Goal: Find specific page/section: Find specific page/section

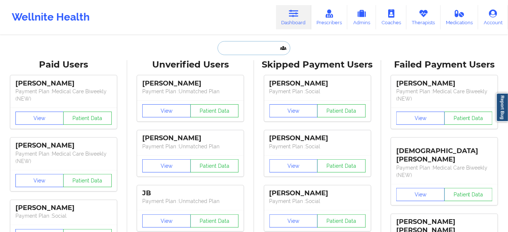
click at [265, 48] on input "text" at bounding box center [254, 48] width 73 height 14
paste input "[EMAIL_ADDRESS][DOMAIN_NAME]"
type input "[EMAIL_ADDRESS][DOMAIN_NAME]"
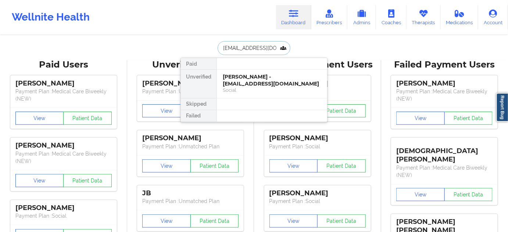
scroll to position [0, 3]
click at [251, 81] on div "[PERSON_NAME] - [EMAIL_ADDRESS][DOMAIN_NAME]" at bounding box center [272, 81] width 99 height 14
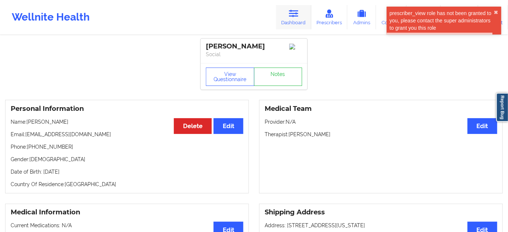
click at [303, 23] on link "Dashboard" at bounding box center [293, 17] width 35 height 24
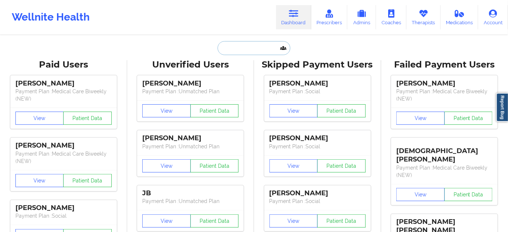
click at [257, 45] on input "text" at bounding box center [254, 48] width 73 height 14
paste input "[EMAIL_ADDRESS][DOMAIN_NAME]"
type input "[EMAIL_ADDRESS][DOMAIN_NAME]"
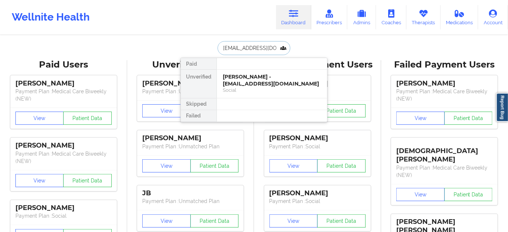
click at [250, 77] on div "[PERSON_NAME] - [EMAIL_ADDRESS][DOMAIN_NAME]" at bounding box center [272, 81] width 99 height 14
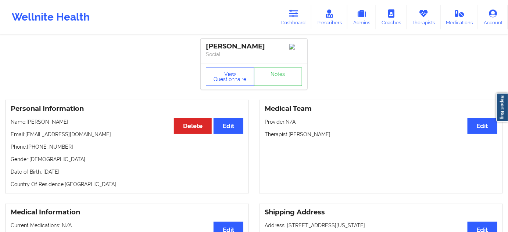
click at [227, 84] on button "View Questionnaire" at bounding box center [230, 77] width 49 height 18
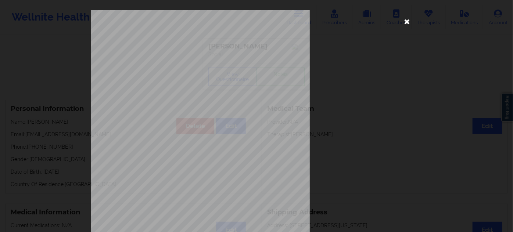
click at [406, 22] on icon at bounding box center [407, 21] width 12 height 12
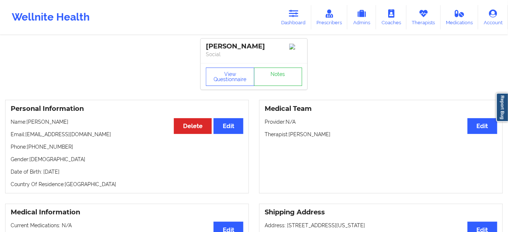
drag, startPoint x: 290, startPoint y: 136, endPoint x: 337, endPoint y: 137, distance: 47.1
click at [337, 137] on p "Therapist: [PERSON_NAME]" at bounding box center [381, 134] width 233 height 7
copy p "[PERSON_NAME]"
drag, startPoint x: 264, startPoint y: 49, endPoint x: 190, endPoint y: 44, distance: 73.7
click at [205, 50] on div "[PERSON_NAME] Social" at bounding box center [254, 51] width 107 height 25
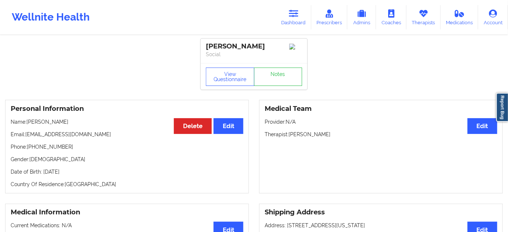
copy div "[PERSON_NAME]"
click at [237, 60] on div "[PERSON_NAME] Social" at bounding box center [254, 51] width 107 height 25
click at [221, 45] on div "[PERSON_NAME]" at bounding box center [254, 46] width 96 height 8
copy div "[PERSON_NAME]"
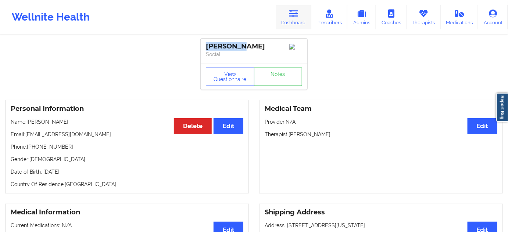
click at [293, 16] on icon at bounding box center [294, 14] width 10 height 8
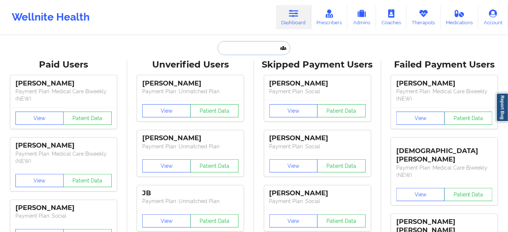
click at [248, 49] on input "text" at bounding box center [254, 48] width 73 height 14
paste input "[PERSON_NAME]"
type input "[PERSON_NAME]"
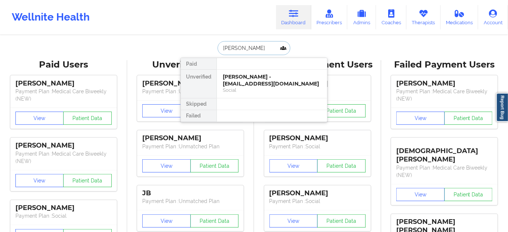
click at [244, 79] on div "[PERSON_NAME] - [EMAIL_ADDRESS][DOMAIN_NAME]" at bounding box center [272, 81] width 99 height 14
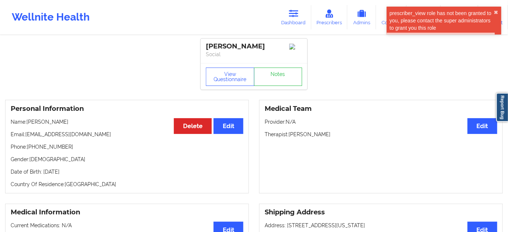
click at [244, 46] on div "[PERSON_NAME]" at bounding box center [254, 46] width 96 height 8
copy div "[PERSON_NAME]"
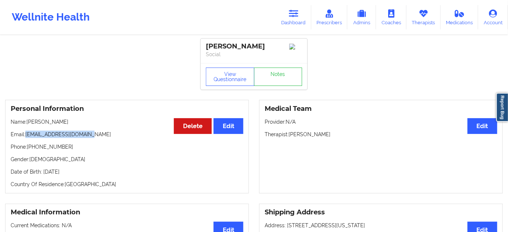
drag, startPoint x: 28, startPoint y: 136, endPoint x: 179, endPoint y: 122, distance: 151.7
click at [106, 138] on p "Email: [EMAIL_ADDRESS][DOMAIN_NAME]" at bounding box center [127, 134] width 233 height 7
copy p "[EMAIL_ADDRESS][DOMAIN_NAME]"
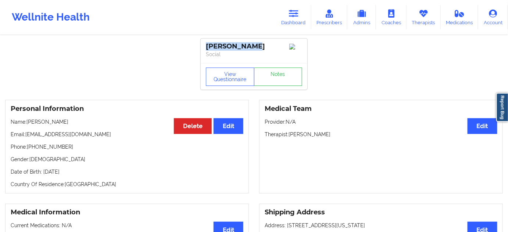
drag, startPoint x: 257, startPoint y: 46, endPoint x: 205, endPoint y: 47, distance: 52.6
click at [205, 47] on div "[PERSON_NAME] Social" at bounding box center [254, 51] width 107 height 25
copy div "[PERSON_NAME]"
